Goal: Find specific page/section: Find specific page/section

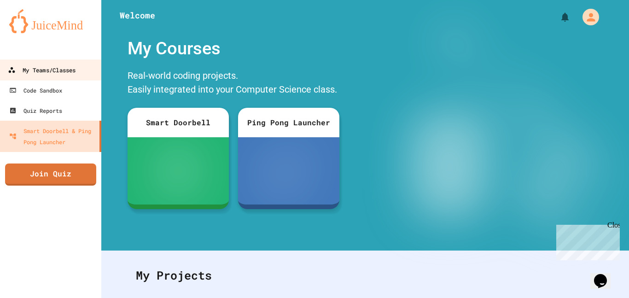
click at [82, 74] on link "My Teams/Classes" at bounding box center [51, 69] width 105 height 21
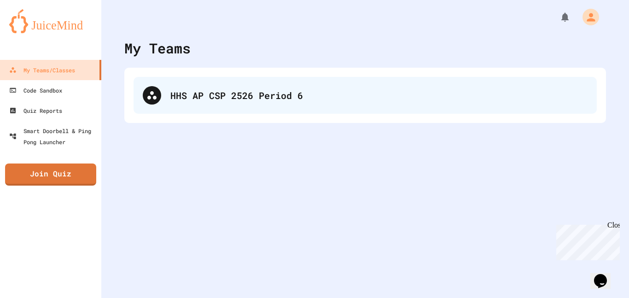
click at [321, 99] on div "HHS AP CSP 2526 Period 6" at bounding box center [378, 95] width 417 height 14
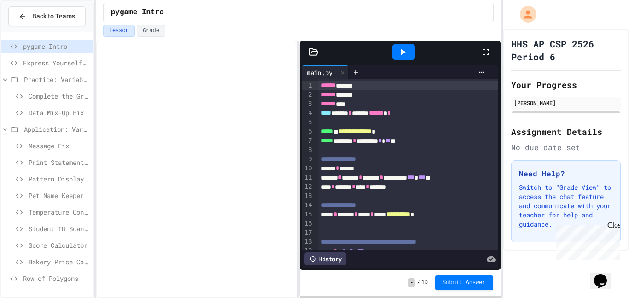
click at [68, 279] on span "Row of Polygons" at bounding box center [56, 279] width 66 height 10
